Goal: Task Accomplishment & Management: Manage account settings

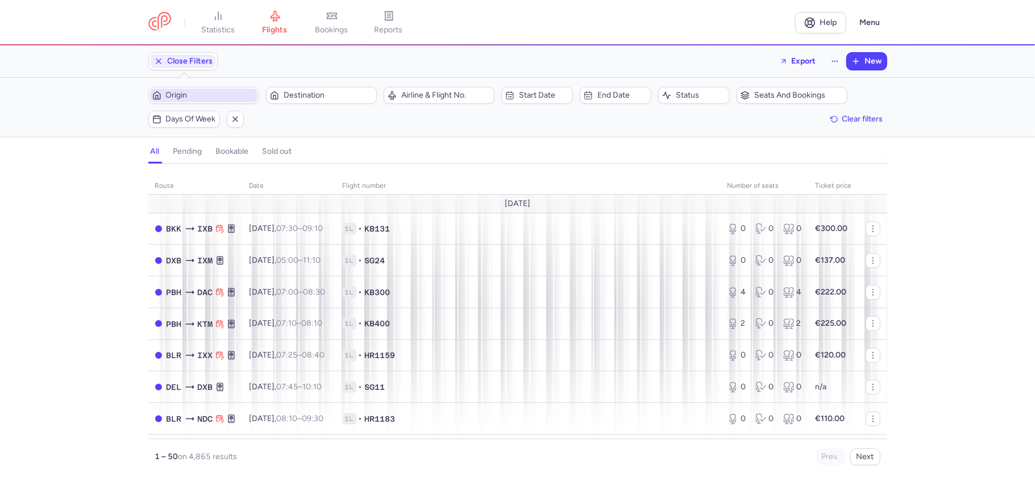
click at [219, 98] on span "Origin" at bounding box center [210, 95] width 89 height 9
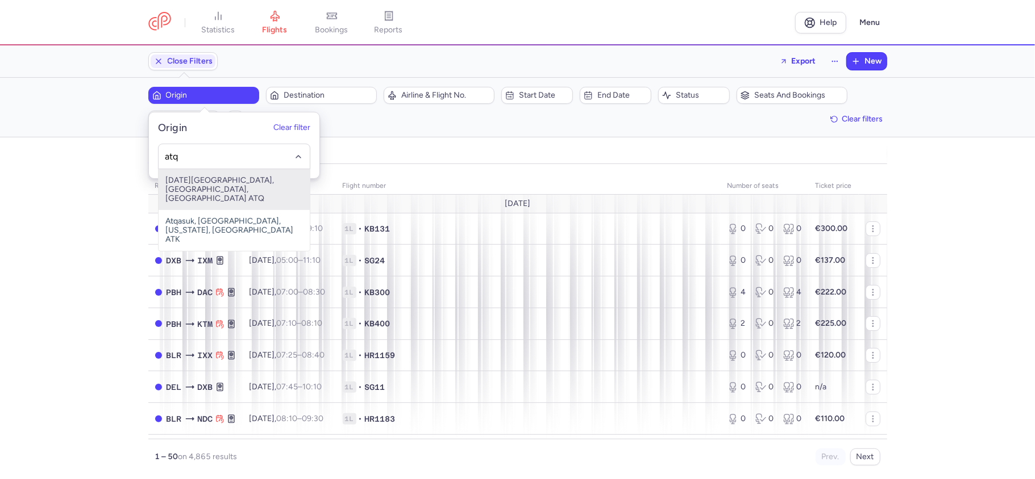
click at [237, 187] on span "[DATE][GEOGRAPHIC_DATA], [GEOGRAPHIC_DATA], [GEOGRAPHIC_DATA] ATQ" at bounding box center [234, 189] width 151 height 41
type input "atq"
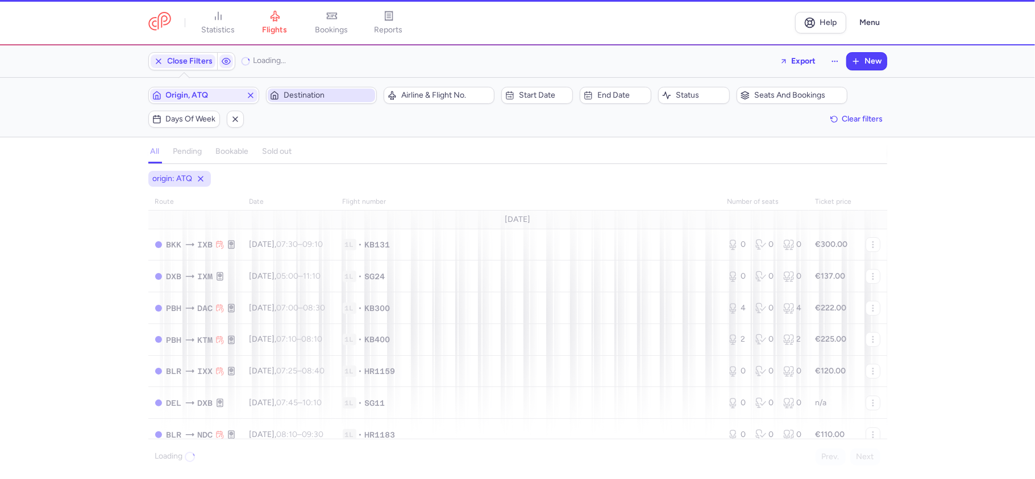
click at [312, 89] on span "Destination" at bounding box center [321, 96] width 107 height 14
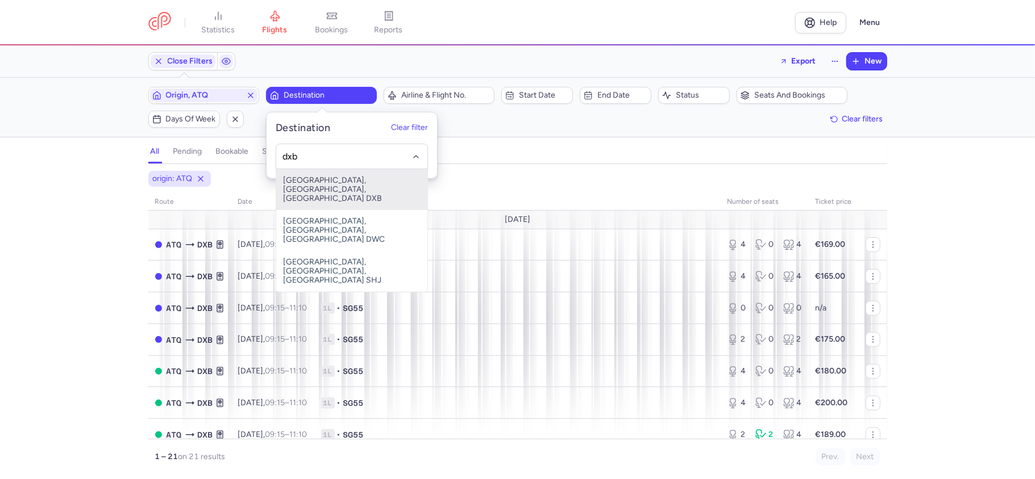
click at [296, 197] on span "[GEOGRAPHIC_DATA], [GEOGRAPHIC_DATA], [GEOGRAPHIC_DATA] DXB" at bounding box center [351, 189] width 151 height 41
type input "dxb"
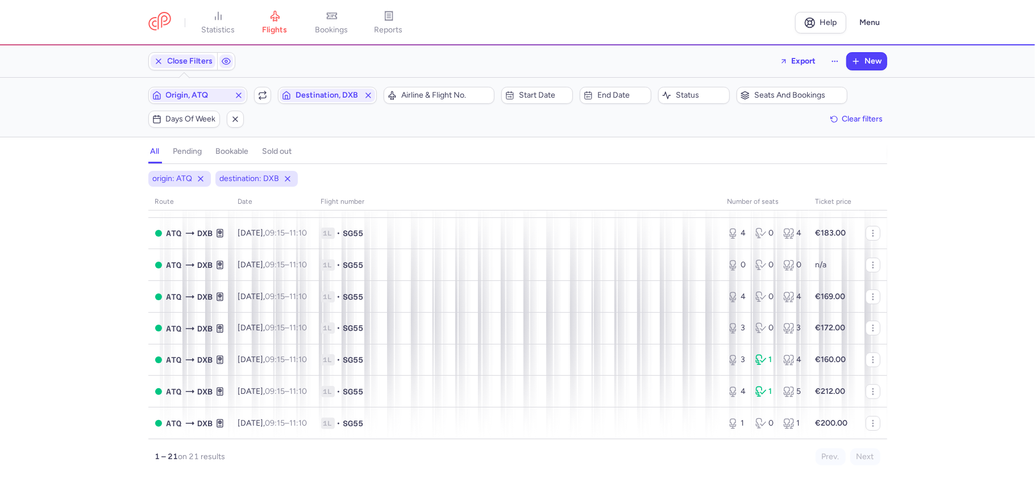
scroll to position [303, 0]
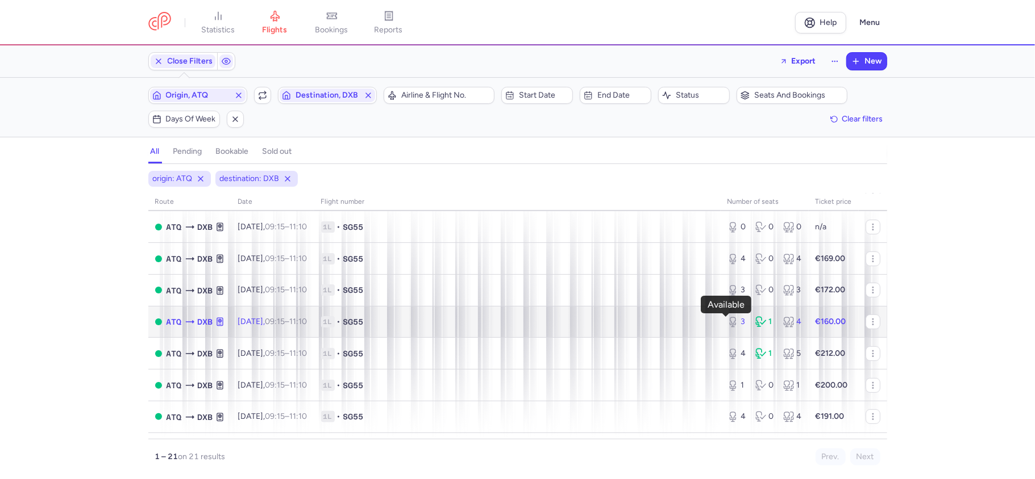
click at [731, 326] on div "3" at bounding box center [736, 321] width 19 height 11
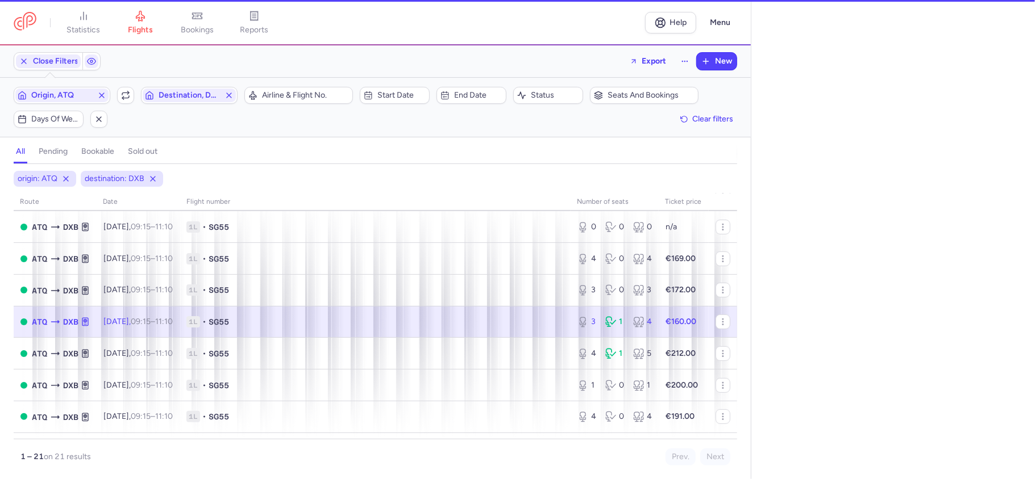
select select "days"
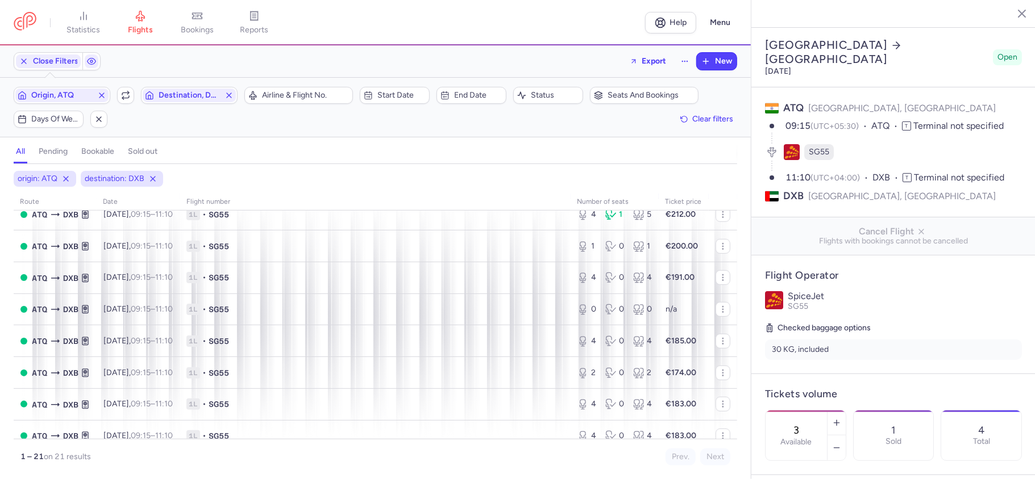
scroll to position [454, 0]
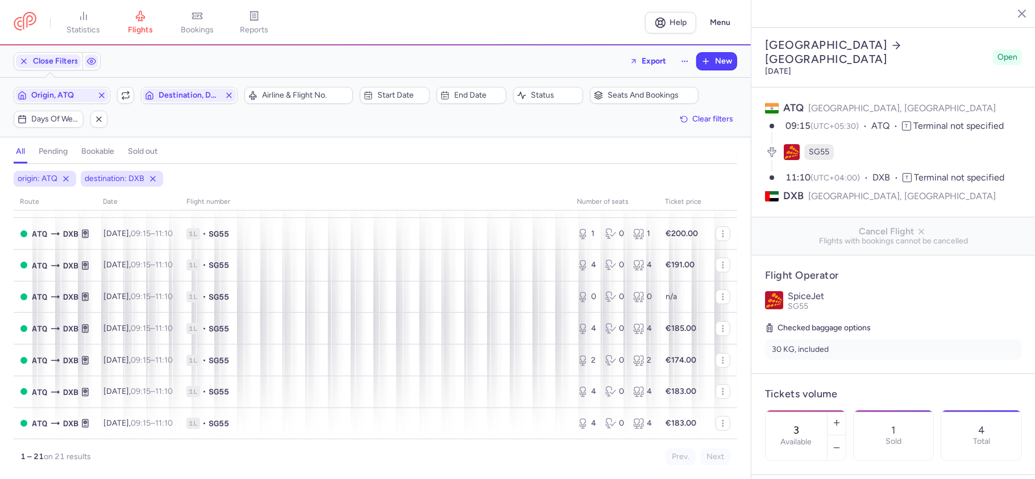
click at [810, 424] on input "3" at bounding box center [795, 430] width 27 height 12
type input "0"
click at [794, 458] on span "Save changes" at bounding box center [802, 457] width 56 height 10
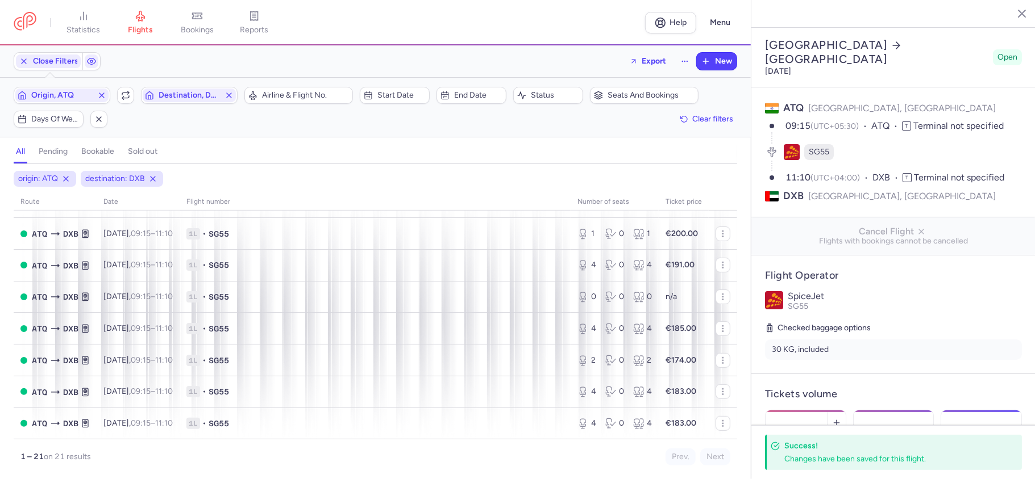
click at [1017, 8] on icon "button" at bounding box center [1012, 12] width 11 height 11
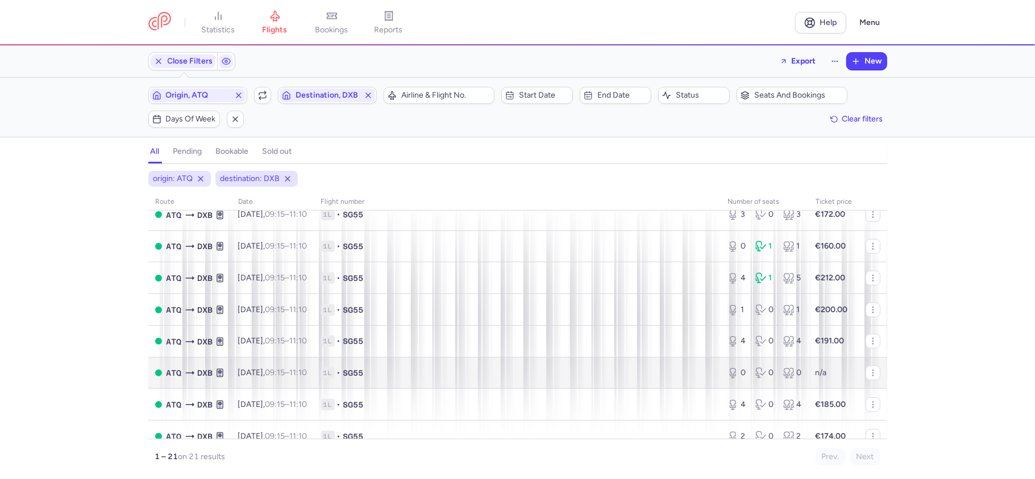
scroll to position [303, 0]
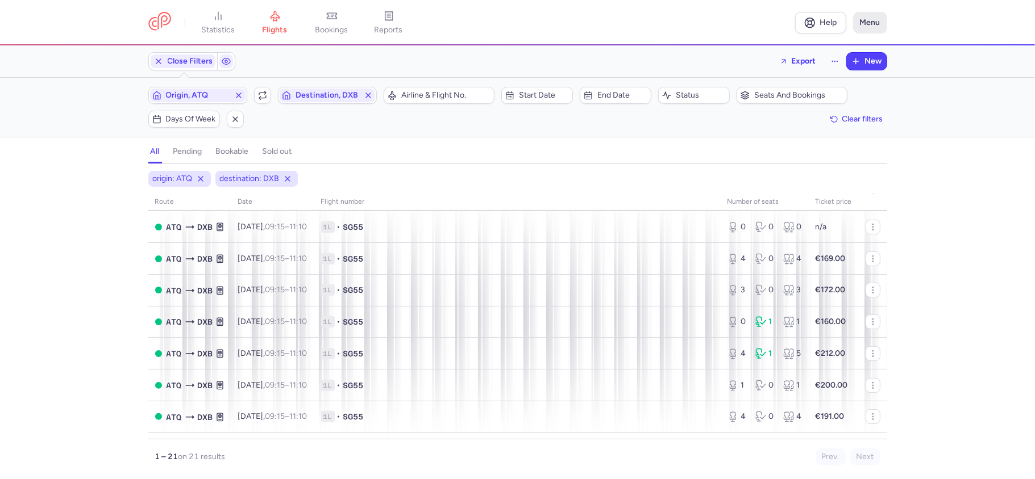
click at [867, 19] on button "Menu" at bounding box center [870, 23] width 34 height 22
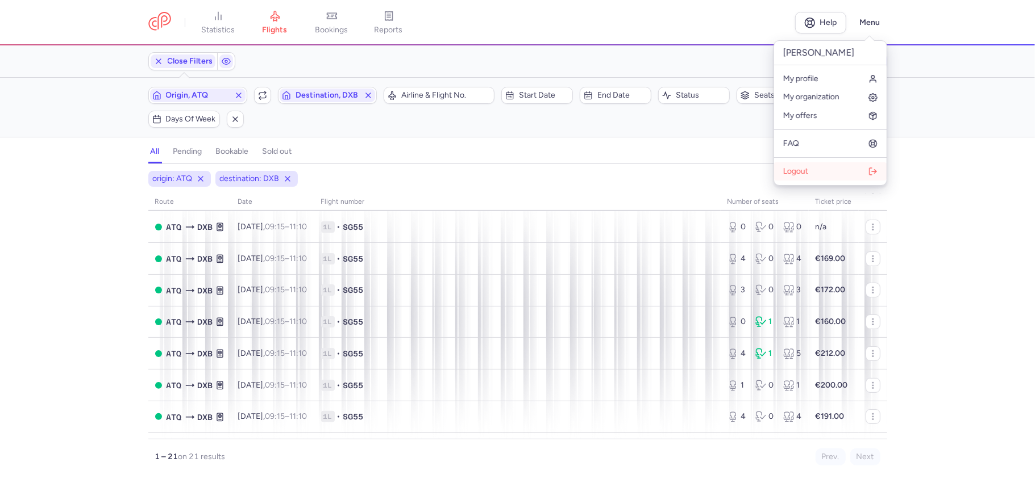
click at [806, 169] on span "Logout" at bounding box center [795, 171] width 25 height 9
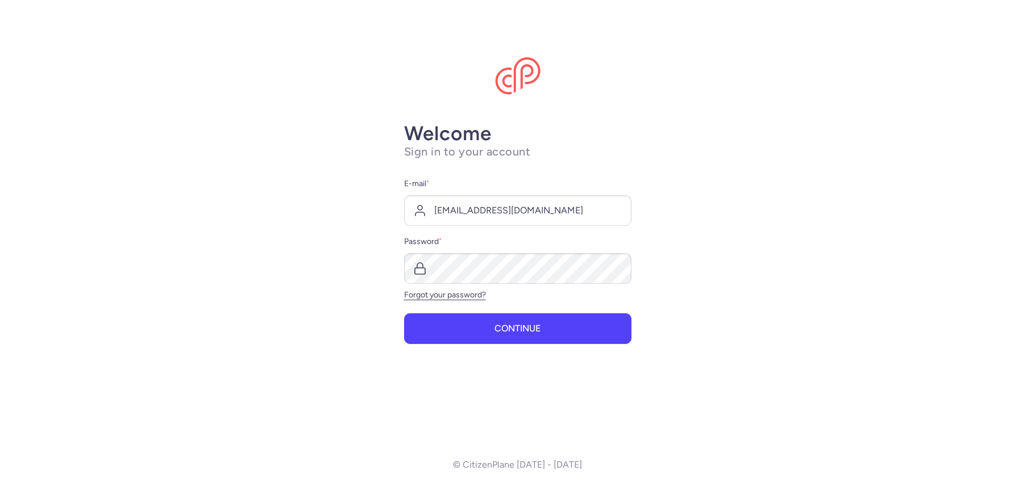
type input "[EMAIL_ADDRESS][DOMAIN_NAME]"
click at [491, 321] on button "Continue" at bounding box center [517, 328] width 227 height 31
